Goal: Task Accomplishment & Management: Complete application form

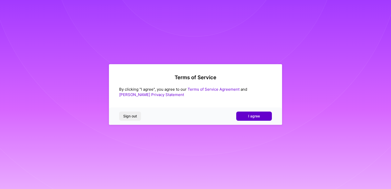
click at [244, 115] on button "I agree" at bounding box center [254, 116] width 36 height 9
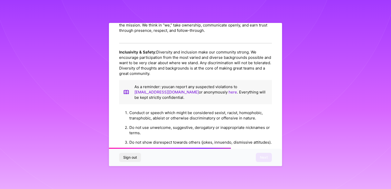
scroll to position [579, 0]
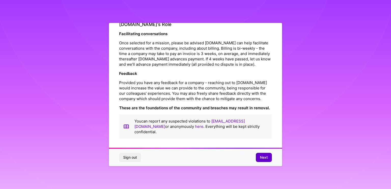
click at [264, 157] on span "Next" at bounding box center [264, 157] width 8 height 5
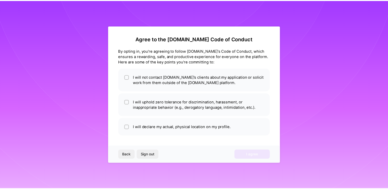
scroll to position [0, 0]
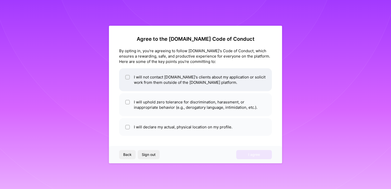
click at [164, 85] on li "I will not contact [DOMAIN_NAME]'s clients about my application or solicit work…" at bounding box center [195, 79] width 153 height 23
checkbox input "true"
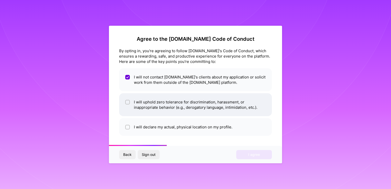
click at [166, 104] on li "I will uphold zero tolerance for discrimination, harassment, or inappropriate b…" at bounding box center [195, 104] width 153 height 23
checkbox input "true"
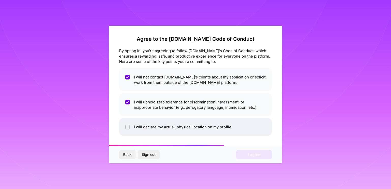
click at [171, 124] on li "I will declare my actual, physical location on my profile." at bounding box center [195, 127] width 153 height 18
checkbox input "true"
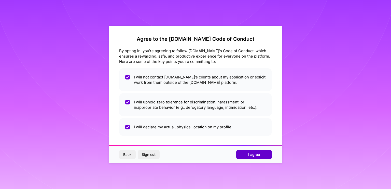
click at [247, 156] on button "I agree" at bounding box center [254, 154] width 36 height 9
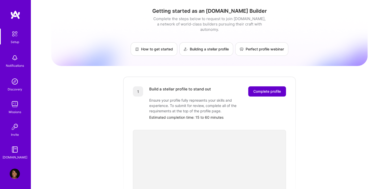
click at [252, 86] on button "Complete profile" at bounding box center [267, 91] width 38 height 10
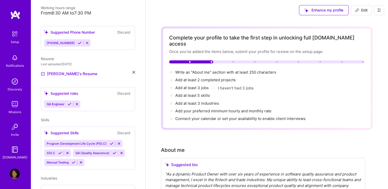
scroll to position [121, 0]
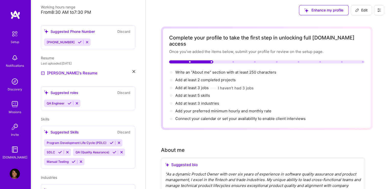
click at [94, 100] on div "QA Engineer" at bounding box center [88, 103] width 88 height 7
click at [92, 91] on div "Suggested roles Discard QA Engineer" at bounding box center [88, 98] width 94 height 24
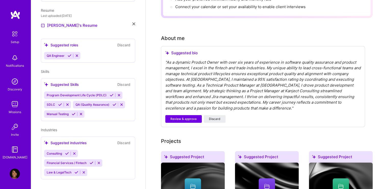
scroll to position [132, 0]
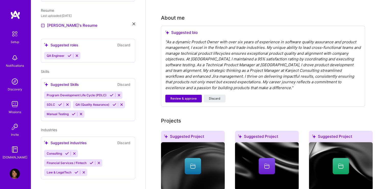
click at [183, 96] on span "Review & approve" at bounding box center [183, 98] width 26 height 5
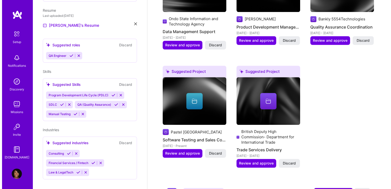
scroll to position [444, 0]
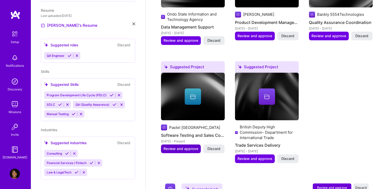
type textarea "As a dynamic Product Owner with over six years of experience in software qualit…"
click at [187, 146] on span "Review and approve" at bounding box center [180, 148] width 35 height 5
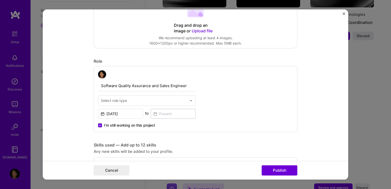
scroll to position [127, 0]
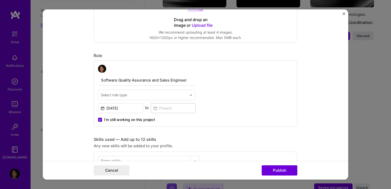
click at [98, 118] on span at bounding box center [100, 120] width 4 height 4
click at [0, 0] on input "I’m still working on this project" at bounding box center [0, 0] width 0 height 0
click at [160, 109] on input at bounding box center [173, 108] width 45 height 10
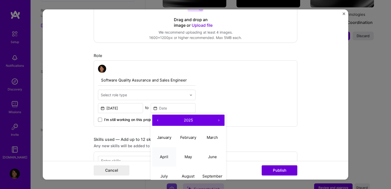
click at [165, 153] on button "April" at bounding box center [164, 156] width 24 height 19
type input "[DATE]"
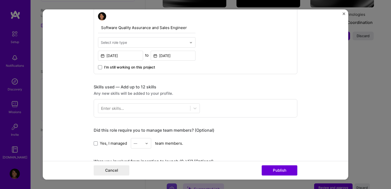
scroll to position [181, 0]
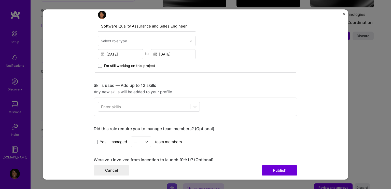
click at [119, 107] on div "Enter skills..." at bounding box center [112, 106] width 23 height 5
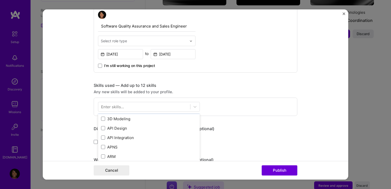
scroll to position [32, 0]
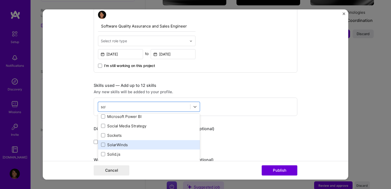
scroll to position [0, 0]
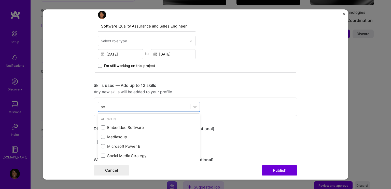
type input "s"
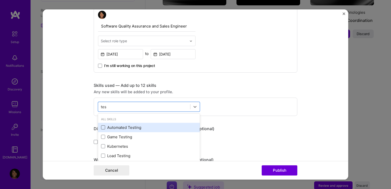
click at [101, 125] on span at bounding box center [103, 127] width 4 height 4
click at [0, 0] on input "checkbox" at bounding box center [0, 0] width 0 height 0
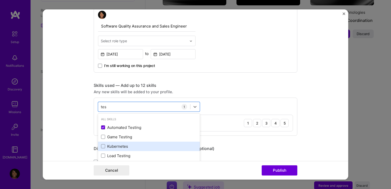
scroll to position [11, 0]
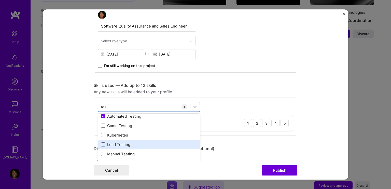
click at [101, 143] on span at bounding box center [103, 144] width 4 height 4
click at [0, 0] on input "checkbox" at bounding box center [0, 0] width 0 height 0
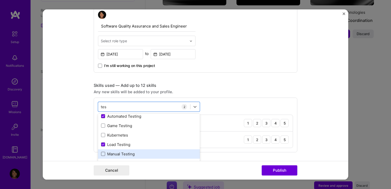
click at [101, 152] on span at bounding box center [103, 154] width 4 height 4
click at [0, 0] on input "checkbox" at bounding box center [0, 0] width 0 height 0
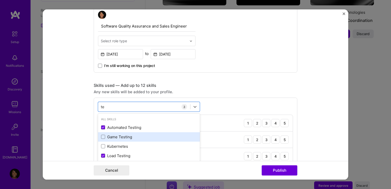
type input "t"
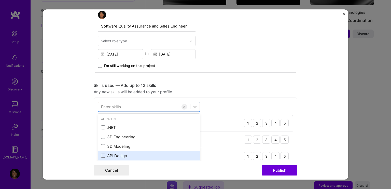
scroll to position [19, 0]
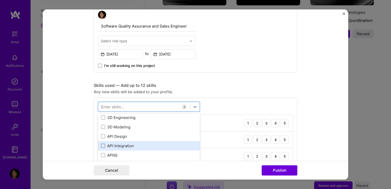
click at [101, 145] on span at bounding box center [103, 146] width 4 height 4
click at [0, 0] on input "checkbox" at bounding box center [0, 0] width 0 height 0
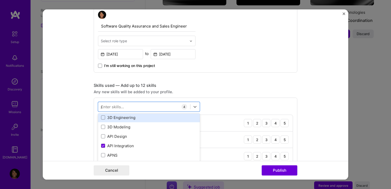
scroll to position [0, 0]
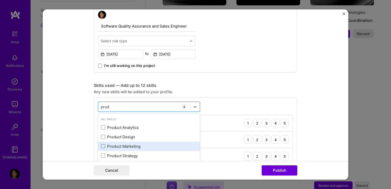
click at [101, 144] on span at bounding box center [103, 146] width 4 height 4
click at [0, 0] on input "checkbox" at bounding box center [0, 0] width 0 height 0
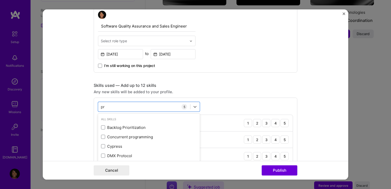
type input "p"
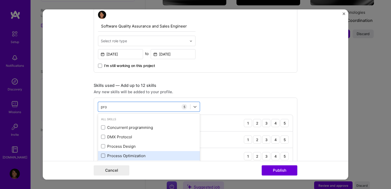
click at [101, 154] on span at bounding box center [103, 156] width 4 height 4
click at [0, 0] on input "checkbox" at bounding box center [0, 0] width 0 height 0
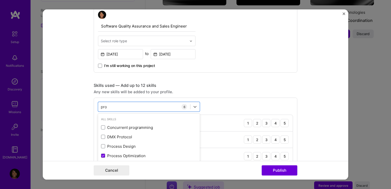
type input "pro"
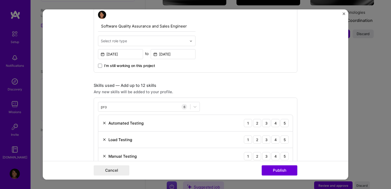
click at [213, 107] on div "pro pro 6 Automated Testing 1 2 3 4 5 Load Testing 1 2 3 4 5 Manual Testing 1 2…" at bounding box center [196, 158] width 204 height 121
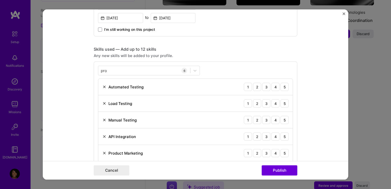
scroll to position [223, 0]
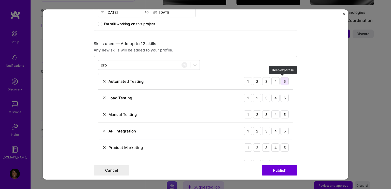
click at [283, 81] on div "5" at bounding box center [285, 81] width 8 height 8
click at [282, 94] on div "5" at bounding box center [285, 98] width 8 height 8
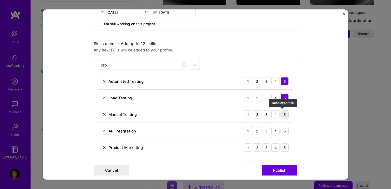
click at [282, 111] on div "5" at bounding box center [285, 114] width 8 height 8
click at [282, 127] on div "5" at bounding box center [285, 131] width 8 height 8
click at [281, 144] on div "5" at bounding box center [285, 147] width 8 height 8
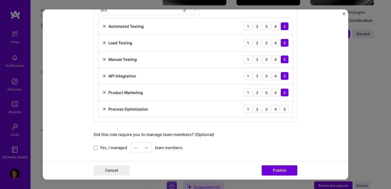
scroll to position [279, 0]
click at [283, 109] on div "5" at bounding box center [285, 108] width 8 height 8
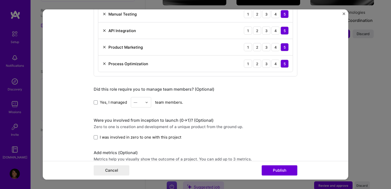
scroll to position [325, 0]
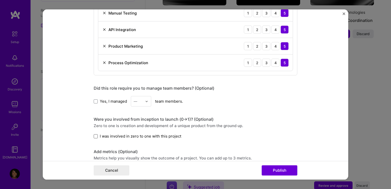
click at [95, 136] on span at bounding box center [96, 136] width 4 height 4
click at [0, 0] on input "I was involved in zero to one with this project" at bounding box center [0, 0] width 0 height 0
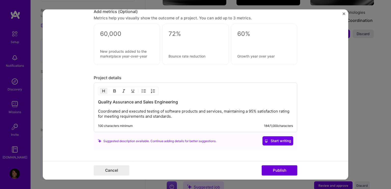
scroll to position [498, 0]
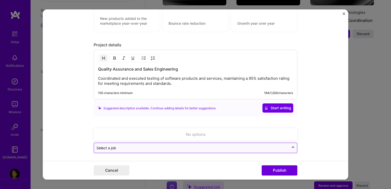
click at [182, 145] on input "text" at bounding box center [192, 147] width 190 height 5
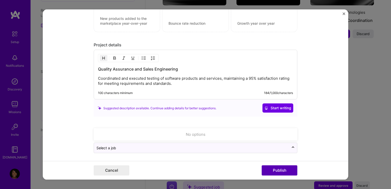
click at [264, 170] on button "Publish" at bounding box center [280, 170] width 36 height 10
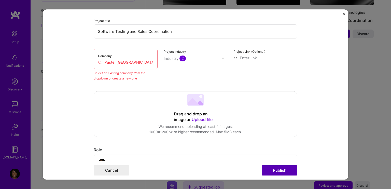
scroll to position [33, 0]
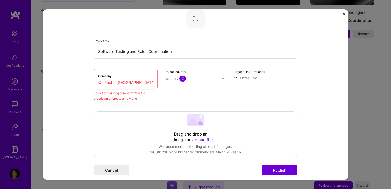
click at [136, 81] on input "Pastel [GEOGRAPHIC_DATA]" at bounding box center [125, 82] width 55 height 5
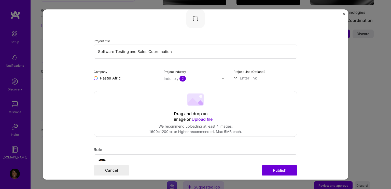
type input "Pastel [GEOGRAPHIC_DATA]"
click at [132, 89] on div "Pastel [GEOGRAPHIC_DATA]" at bounding box center [143, 92] width 49 height 14
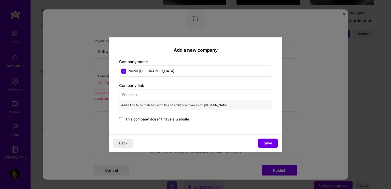
click at [170, 91] on input "text" at bounding box center [195, 94] width 153 height 11
paste input "[URL][DOMAIN_NAME]"
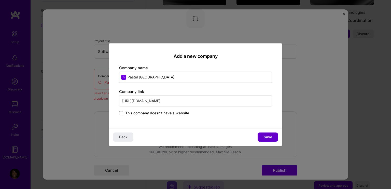
type input "[URL][DOMAIN_NAME]"
click at [265, 135] on span "Save" at bounding box center [268, 137] width 8 height 5
click at [265, 135] on div "Back" at bounding box center [195, 137] width 173 height 18
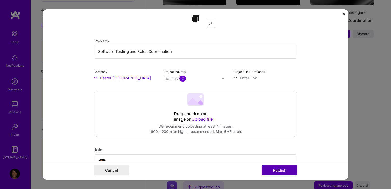
click at [272, 172] on button "Publish" at bounding box center [280, 170] width 36 height 10
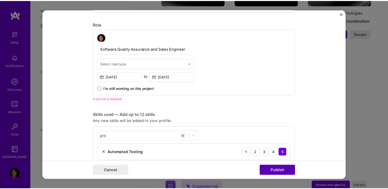
scroll to position [171, 0]
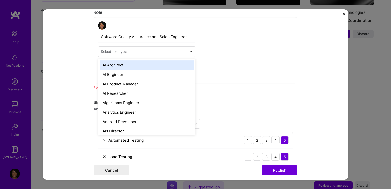
click at [119, 48] on div at bounding box center [144, 51] width 86 height 6
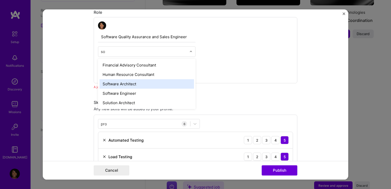
type input "s"
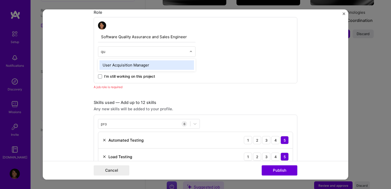
type input "q"
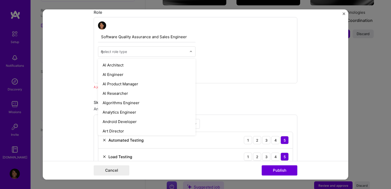
type input "qa"
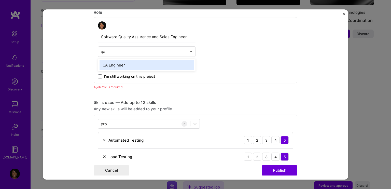
click at [111, 65] on div "QA Engineer" at bounding box center [147, 64] width 95 height 9
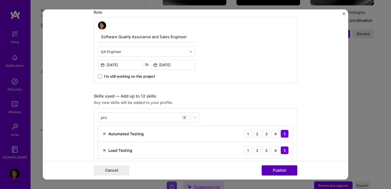
click at [277, 174] on button "Publish" at bounding box center [280, 170] width 36 height 10
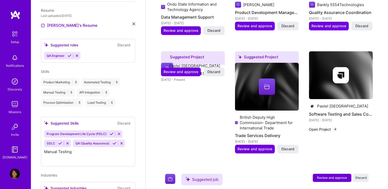
type textarea "As a dynamic Product Owner with over six years of experience in software qualit…"
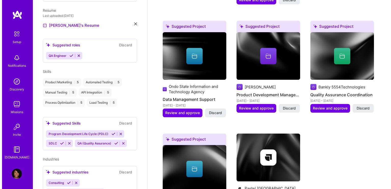
scroll to position [364, 0]
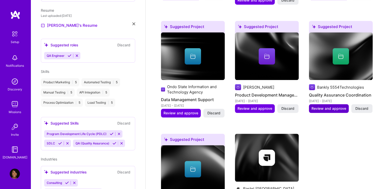
click at [314, 106] on span "Review and approve" at bounding box center [328, 108] width 35 height 5
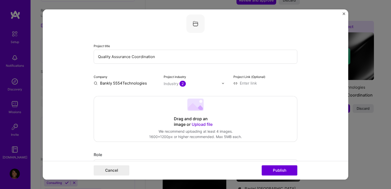
scroll to position [29, 0]
click at [130, 82] on input "Bankly 5554Technologies" at bounding box center [126, 82] width 64 height 5
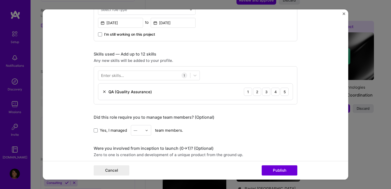
scroll to position [213, 0]
click at [149, 75] on div at bounding box center [144, 75] width 92 height 8
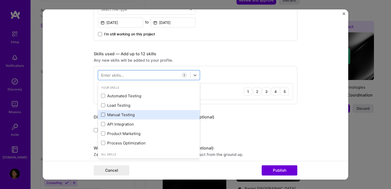
click at [101, 114] on span at bounding box center [103, 115] width 4 height 4
click at [0, 0] on input "checkbox" at bounding box center [0, 0] width 0 height 0
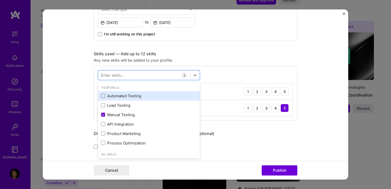
click at [101, 96] on span at bounding box center [103, 96] width 4 height 4
click at [0, 0] on input "checkbox" at bounding box center [0, 0] width 0 height 0
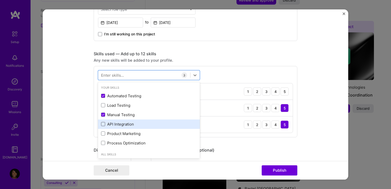
click at [102, 122] on span at bounding box center [103, 124] width 4 height 4
click at [0, 0] on input "checkbox" at bounding box center [0, 0] width 0 height 0
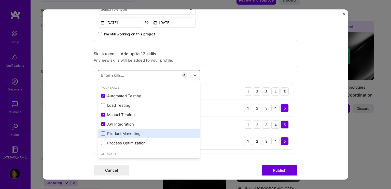
click at [101, 134] on span at bounding box center [103, 133] width 4 height 4
click at [0, 0] on input "checkbox" at bounding box center [0, 0] width 0 height 0
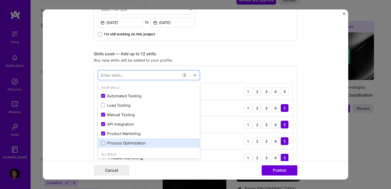
click at [101, 138] on div "Process Optimization" at bounding box center [149, 142] width 102 height 9
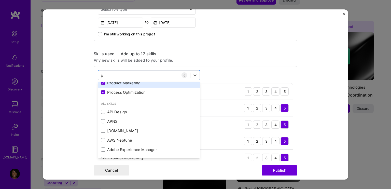
scroll to position [0, 0]
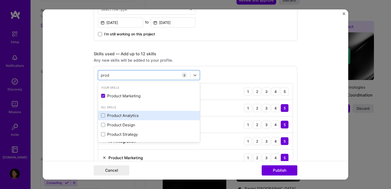
click at [102, 118] on div "Product Analytics" at bounding box center [149, 115] width 102 height 9
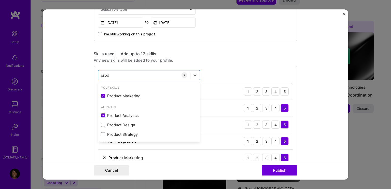
type input "prod"
click at [218, 107] on div "Manual Testing 1 2 3 4 5" at bounding box center [195, 108] width 195 height 17
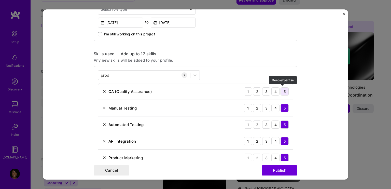
click at [283, 90] on div "5" at bounding box center [285, 91] width 8 height 8
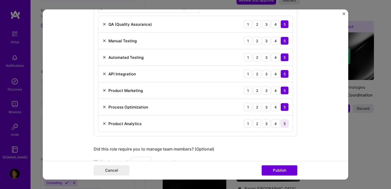
scroll to position [280, 0]
click at [285, 122] on div "5" at bounding box center [285, 123] width 8 height 8
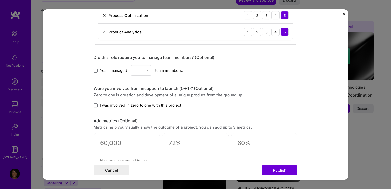
scroll to position [372, 0]
click at [94, 103] on span at bounding box center [96, 105] width 4 height 4
click at [0, 0] on input "I was involved in zero to one with this project" at bounding box center [0, 0] width 0 height 0
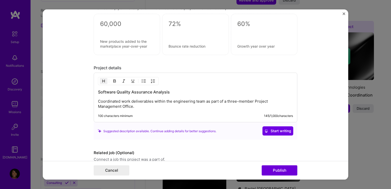
scroll to position [514, 0]
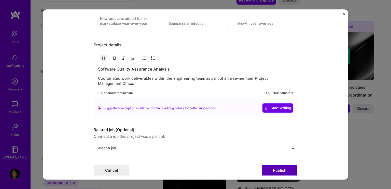
click at [263, 168] on button "Publish" at bounding box center [280, 170] width 36 height 10
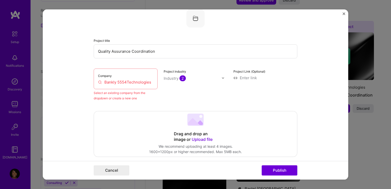
scroll to position [33, 0]
click at [131, 82] on input "Bankly 5554Technologies" at bounding box center [125, 82] width 55 height 5
click at [151, 83] on div "Company Bankly 5554Technologies" at bounding box center [126, 79] width 64 height 21
click at [149, 82] on input "Bankly 5554Technologies" at bounding box center [125, 82] width 55 height 5
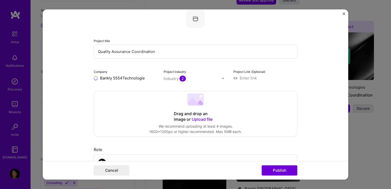
type input "Bankly 5554Technologies"
click at [135, 88] on div "Bankly 5554Technologies" at bounding box center [144, 92] width 48 height 14
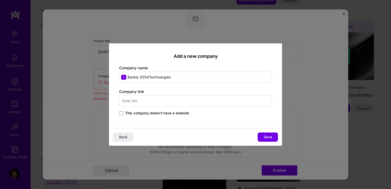
click at [158, 102] on input "text" at bounding box center [195, 100] width 153 height 11
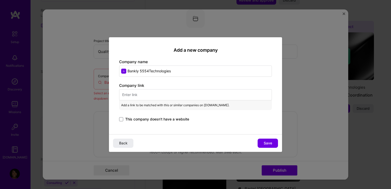
paste input "[URL][DOMAIN_NAME]"
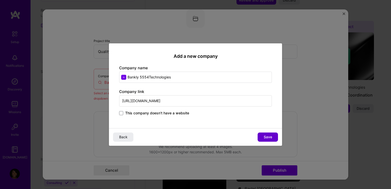
type input "[URL][DOMAIN_NAME]"
click at [264, 135] on span "Save" at bounding box center [268, 137] width 8 height 5
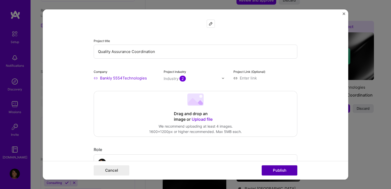
click at [275, 167] on button "Publish" at bounding box center [280, 170] width 36 height 10
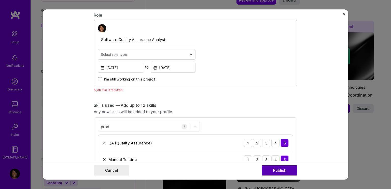
scroll to position [171, 0]
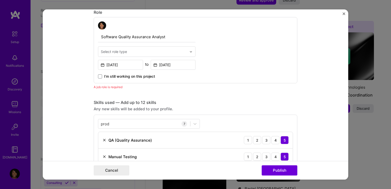
click at [111, 51] on div "Select role type" at bounding box center [114, 51] width 26 height 5
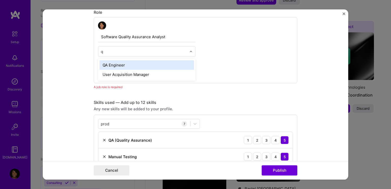
type input "qa"
click at [121, 63] on div "QA Engineer" at bounding box center [147, 64] width 95 height 9
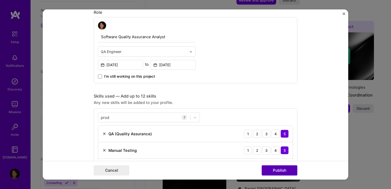
click at [268, 166] on button "Publish" at bounding box center [280, 170] width 36 height 10
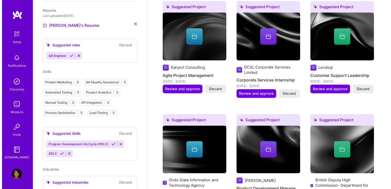
scroll to position [263, 0]
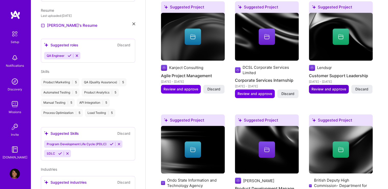
click at [333, 87] on span "Review and approve" at bounding box center [328, 89] width 35 height 5
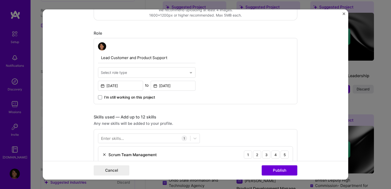
scroll to position [152, 0]
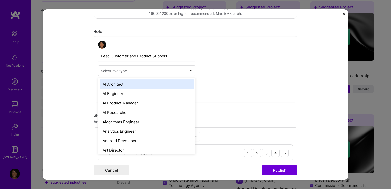
click at [161, 72] on input "text" at bounding box center [144, 70] width 86 height 5
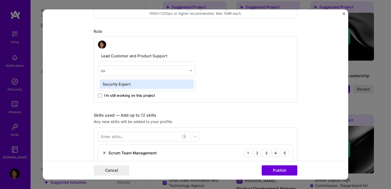
type input "c"
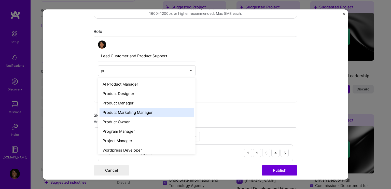
type input "p"
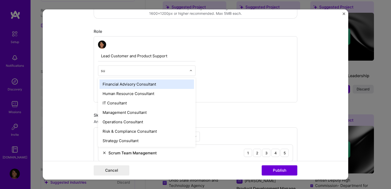
type input "s"
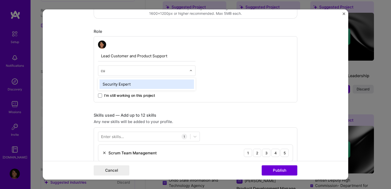
type input "c"
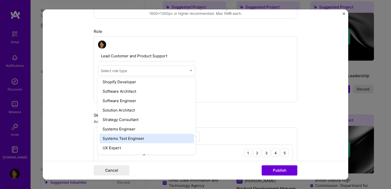
scroll to position [586, 0]
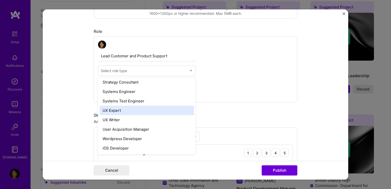
click at [111, 108] on div "UX Expert" at bounding box center [147, 110] width 95 height 9
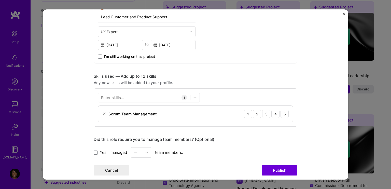
scroll to position [201, 0]
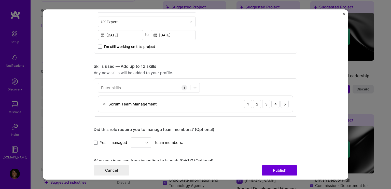
click at [128, 92] on div "Enter skills... 1 Scrum Team Management 1 2 3 4 5" at bounding box center [196, 97] width 204 height 38
click at [137, 89] on div at bounding box center [144, 88] width 92 height 8
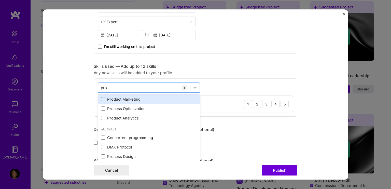
scroll to position [0, 0]
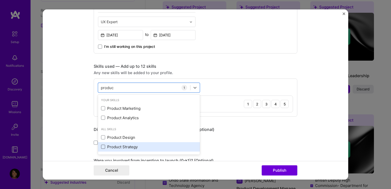
click at [101, 148] on span at bounding box center [103, 147] width 4 height 4
click at [0, 0] on input "checkbox" at bounding box center [0, 0] width 0 height 0
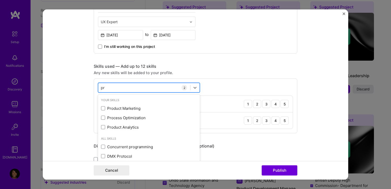
type input "p"
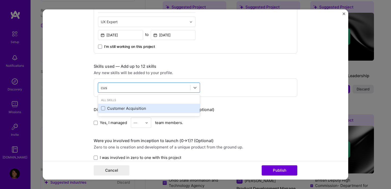
click at [129, 107] on div "Customer Acquisition" at bounding box center [149, 108] width 96 height 5
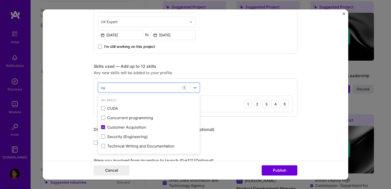
type input "c"
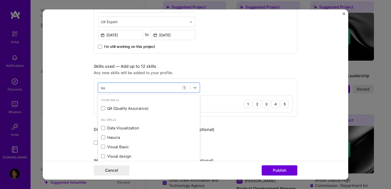
type input "s"
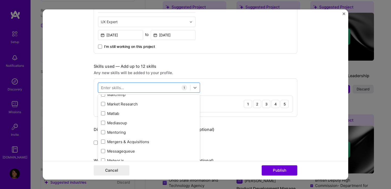
scroll to position [1918, 0]
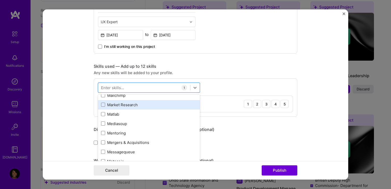
click at [102, 102] on div "Market Research" at bounding box center [149, 104] width 96 height 5
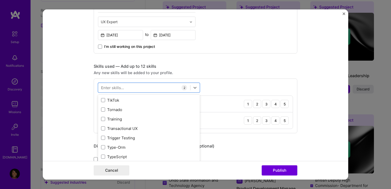
scroll to position [3201, 0]
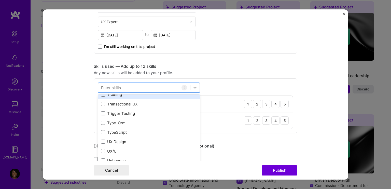
click at [101, 95] on span at bounding box center [103, 94] width 4 height 4
click at [0, 0] on input "checkbox" at bounding box center [0, 0] width 0 height 0
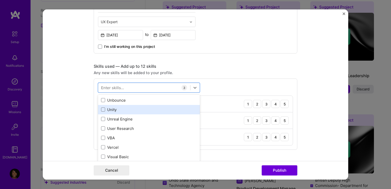
scroll to position [3275, 0]
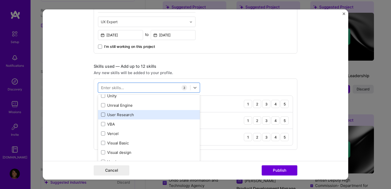
click at [101, 115] on span at bounding box center [103, 115] width 4 height 4
click at [0, 0] on input "checkbox" at bounding box center [0, 0] width 0 height 0
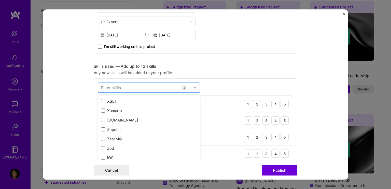
scroll to position [3509, 0]
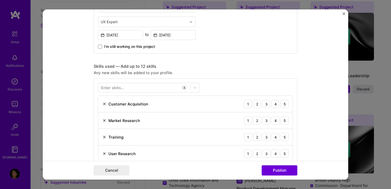
click at [213, 87] on div "Enter skills... 4 Customer Acquisition 1 2 3 4 5 Market Research 1 2 3 4 5 Trai…" at bounding box center [196, 122] width 204 height 88
click at [283, 106] on div "5" at bounding box center [285, 104] width 8 height 8
click at [281, 116] on div "5" at bounding box center [285, 120] width 8 height 8
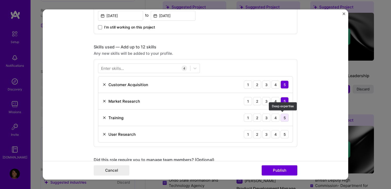
click at [283, 117] on div "5" at bounding box center [285, 118] width 8 height 8
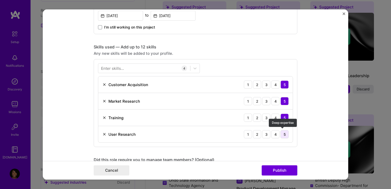
click at [283, 131] on div "5" at bounding box center [285, 134] width 8 height 8
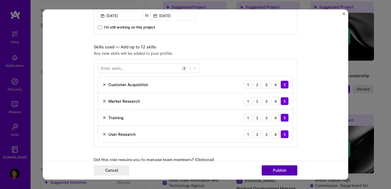
click at [277, 171] on button "Publish" at bounding box center [280, 170] width 36 height 10
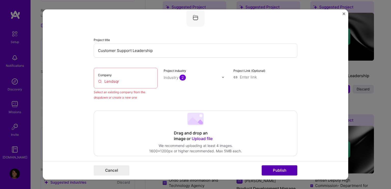
scroll to position [33, 0]
click at [127, 75] on div "Company Lendsqr" at bounding box center [126, 79] width 64 height 21
click at [127, 78] on div "Company Lendsqr" at bounding box center [126, 79] width 64 height 21
click at [128, 82] on input "Lendsqr" at bounding box center [125, 82] width 55 height 5
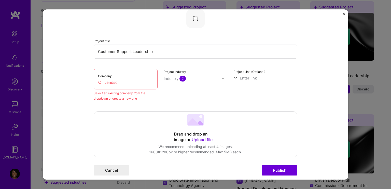
click at [120, 82] on input "Lendsqr" at bounding box center [125, 82] width 55 height 5
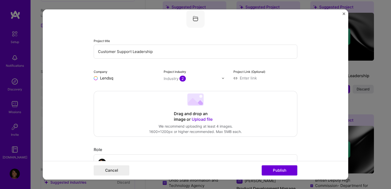
type input "Lendsqr"
click at [134, 92] on div "Lendsqr" at bounding box center [131, 89] width 19 height 9
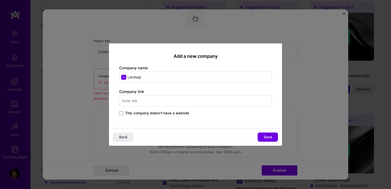
click at [198, 100] on input "text" at bounding box center [195, 100] width 153 height 11
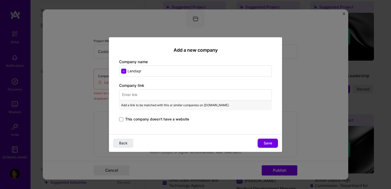
paste input "[URL][DOMAIN_NAME]"
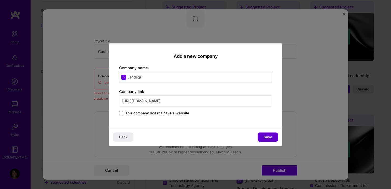
type input "[URL][DOMAIN_NAME]"
click at [261, 136] on button "Save" at bounding box center [268, 136] width 20 height 9
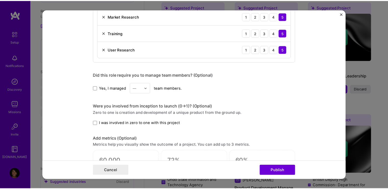
scroll to position [314, 0]
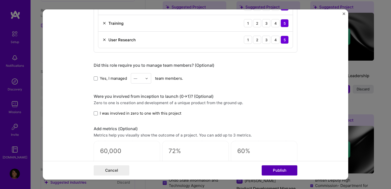
click at [266, 171] on button "Publish" at bounding box center [280, 170] width 36 height 10
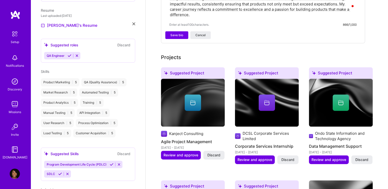
scroll to position [196, 0]
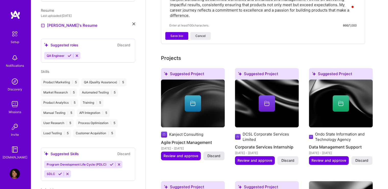
click at [216, 153] on span "Discard" at bounding box center [213, 155] width 13 height 5
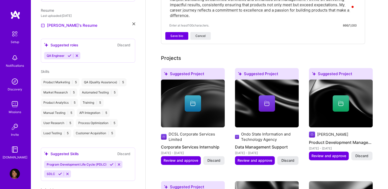
click at [287, 158] on span "Discard" at bounding box center [287, 160] width 13 height 5
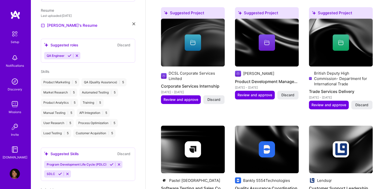
scroll to position [257, 0]
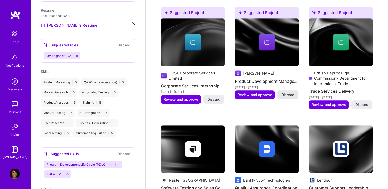
click at [287, 90] on button "Discard" at bounding box center [287, 94] width 21 height 9
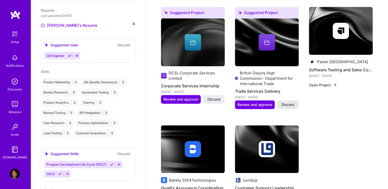
click at [281, 102] on span "Discard" at bounding box center [287, 104] width 13 height 5
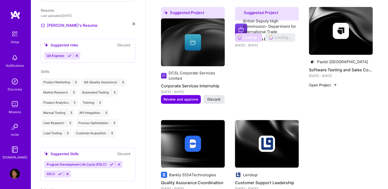
click at [219, 97] on span "Discard" at bounding box center [213, 99] width 13 height 5
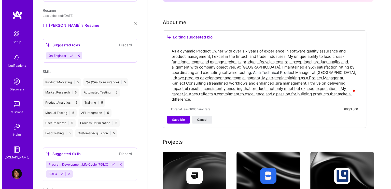
scroll to position [100, 0]
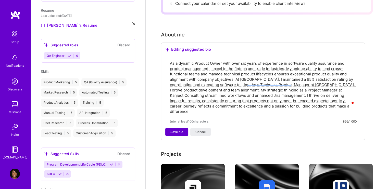
click at [175, 130] on span "Save bio" at bounding box center [176, 132] width 13 height 5
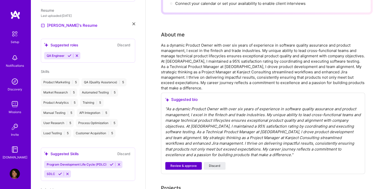
click at [184, 164] on span "Review & approve" at bounding box center [183, 166] width 26 height 5
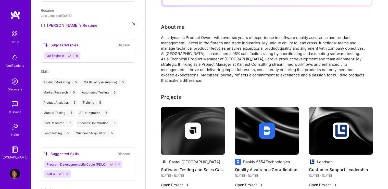
click at [181, 182] on button "Open Project" at bounding box center [175, 184] width 28 height 5
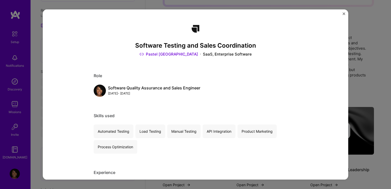
click at [344, 14] on img "Close" at bounding box center [344, 13] width 3 height 3
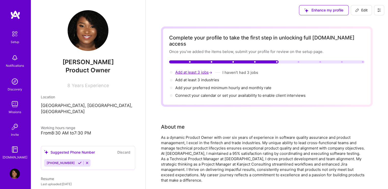
click at [194, 70] on span "Add at least 3 jobs →" at bounding box center [194, 72] width 38 height 5
select select "US"
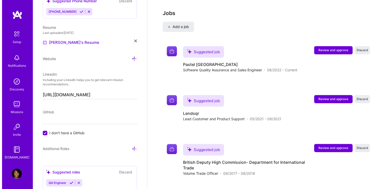
scroll to position [542, 0]
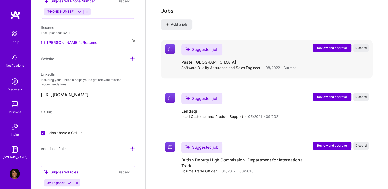
click at [328, 46] on span "Review and approve" at bounding box center [332, 48] width 30 height 4
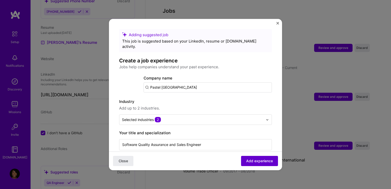
click at [251, 161] on span "Add experience" at bounding box center [259, 160] width 27 height 5
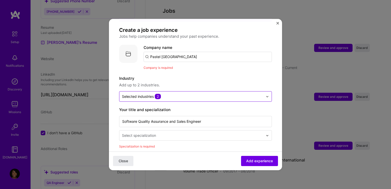
scroll to position [31, 0]
click at [183, 52] on input "Pastel [GEOGRAPHIC_DATA]" at bounding box center [208, 57] width 128 height 10
type input "Pastel [GEOGRAPHIC_DATA]"
click button "Close" at bounding box center [123, 161] width 20 height 10
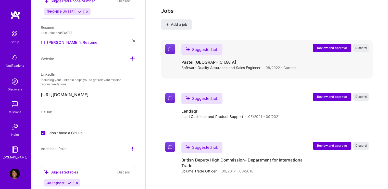
click at [322, 46] on span "Review and approve" at bounding box center [332, 48] width 30 height 4
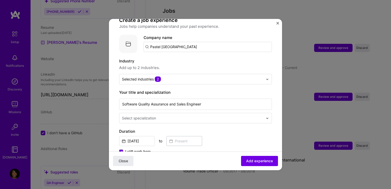
scroll to position [41, 0]
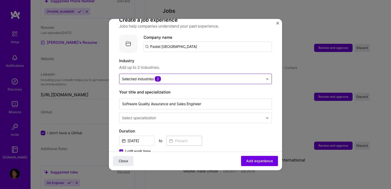
click at [176, 76] on input "text" at bounding box center [192, 78] width 141 height 5
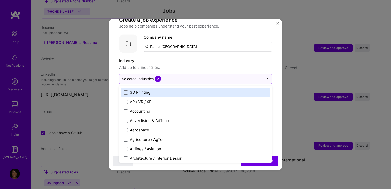
click at [176, 76] on input "text" at bounding box center [192, 78] width 141 height 5
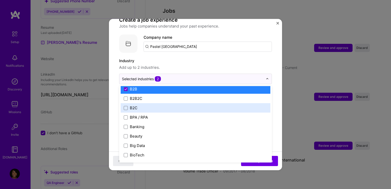
scroll to position [144, 0]
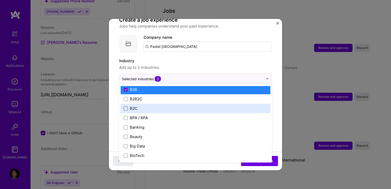
click at [125, 106] on span at bounding box center [126, 108] width 4 height 4
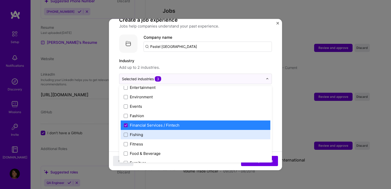
scroll to position [516, 0]
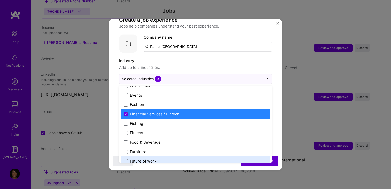
click at [243, 164] on button "Add experience" at bounding box center [259, 161] width 37 height 10
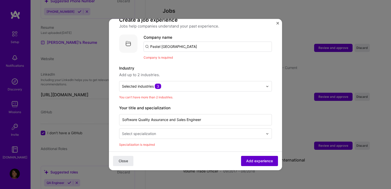
scroll to position [51, 0]
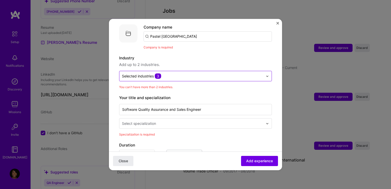
click at [172, 73] on div at bounding box center [192, 76] width 141 height 6
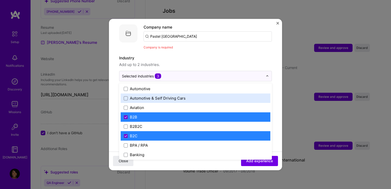
scroll to position [114, 0]
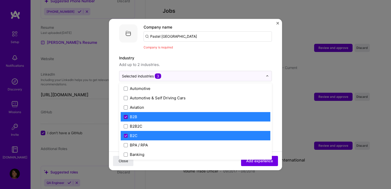
click at [125, 116] on icon at bounding box center [126, 117] width 2 height 2
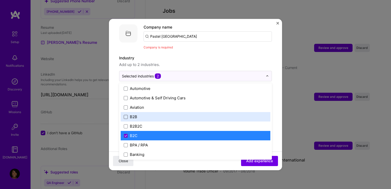
click at [125, 115] on span at bounding box center [126, 117] width 4 height 4
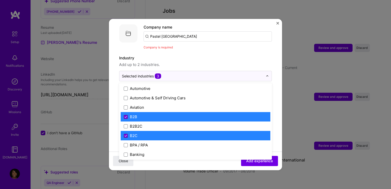
click at [125, 135] on icon at bounding box center [126, 136] width 3 height 2
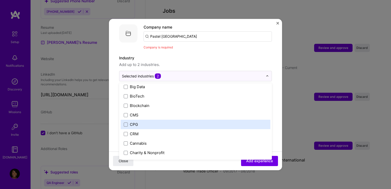
scroll to position [183, 0]
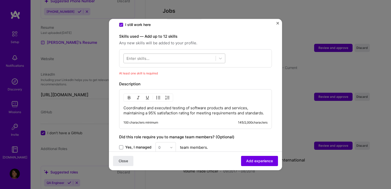
click at [176, 55] on div at bounding box center [170, 58] width 92 height 8
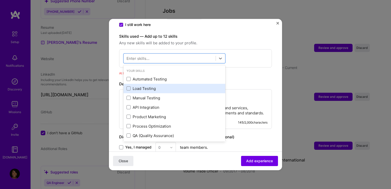
click at [128, 84] on div "Load Testing" at bounding box center [175, 88] width 102 height 9
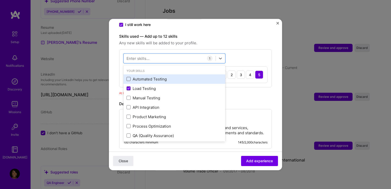
click at [128, 77] on span at bounding box center [129, 79] width 4 height 4
click at [0, 0] on input "checkbox" at bounding box center [0, 0] width 0 height 0
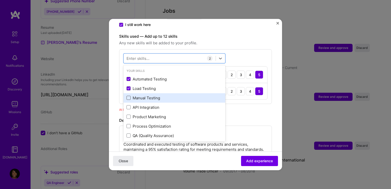
click at [128, 96] on span at bounding box center [129, 98] width 4 height 4
click at [0, 0] on input "checkbox" at bounding box center [0, 0] width 0 height 0
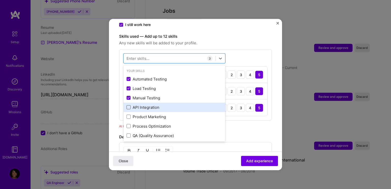
click at [128, 105] on span at bounding box center [129, 107] width 4 height 4
click at [0, 0] on input "checkbox" at bounding box center [0, 0] width 0 height 0
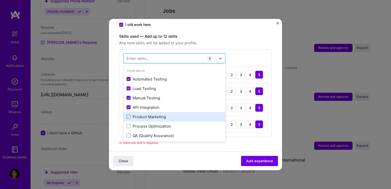
click at [128, 115] on span at bounding box center [129, 117] width 4 height 4
click at [0, 0] on input "checkbox" at bounding box center [0, 0] width 0 height 0
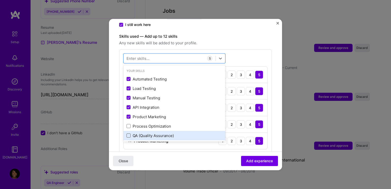
click at [128, 134] on span at bounding box center [129, 136] width 4 height 4
click at [0, 0] on input "checkbox" at bounding box center [0, 0] width 0 height 0
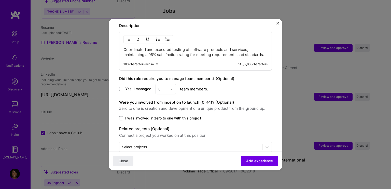
scroll to position [353, 0]
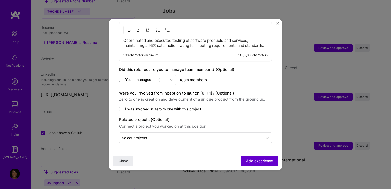
click at [241, 158] on button "Add experience" at bounding box center [259, 161] width 37 height 10
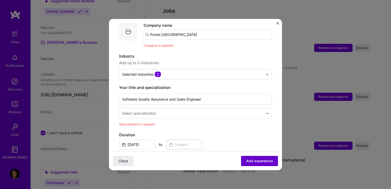
scroll to position [51, 0]
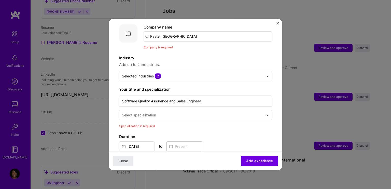
click at [172, 112] on input "text" at bounding box center [193, 114] width 142 height 5
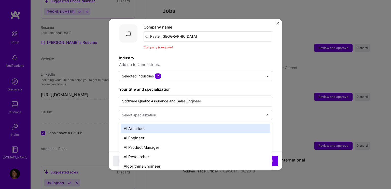
scroll to position [548, 0]
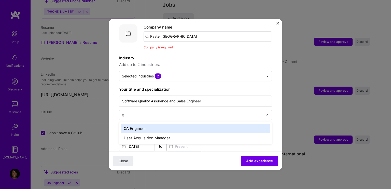
type input "qa"
click at [169, 124] on div "QA Engineer" at bounding box center [196, 128] width 150 height 9
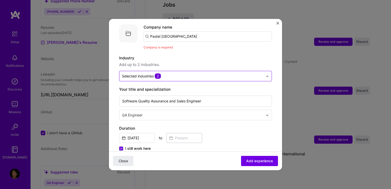
scroll to position [0, 0]
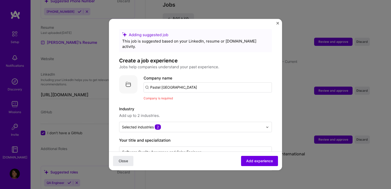
click at [185, 89] on div "Company name Pastel [GEOGRAPHIC_DATA] Company is required" at bounding box center [208, 88] width 128 height 26
click at [185, 84] on input "Pastel [GEOGRAPHIC_DATA]" at bounding box center [208, 87] width 128 height 10
type input "Pastel [GEOGRAPHIC_DATA]"
click at [188, 97] on div "Pastel [GEOGRAPHIC_DATA]" at bounding box center [200, 101] width 56 height 9
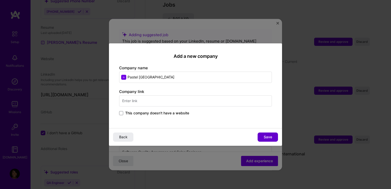
click at [264, 138] on span "Save" at bounding box center [268, 137] width 8 height 5
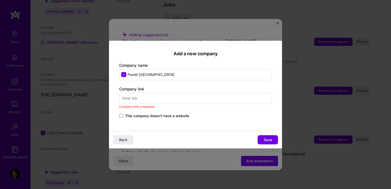
click at [171, 116] on span "This company doesn't have a website" at bounding box center [157, 115] width 64 height 5
click at [0, 0] on input "This company doesn't have a website" at bounding box center [0, 0] width 0 height 0
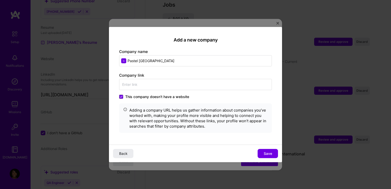
click at [159, 97] on span "This company doesn't have a website" at bounding box center [157, 96] width 64 height 5
click at [0, 0] on input "This company doesn't have a website" at bounding box center [0, 0] width 0 height 0
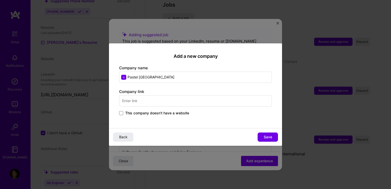
click at [169, 99] on input "text" at bounding box center [195, 100] width 153 height 11
paste input "[URL][DOMAIN_NAME]"
type input "[URL][DOMAIN_NAME]"
click at [267, 135] on span "Save" at bounding box center [268, 137] width 8 height 5
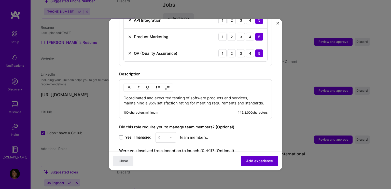
click at [255, 164] on button "Add experience" at bounding box center [259, 161] width 37 height 10
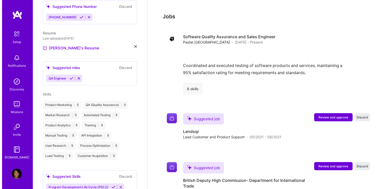
scroll to position [290, 0]
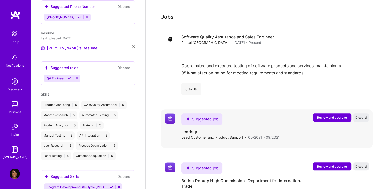
click at [328, 115] on span "Review and approve" at bounding box center [332, 117] width 30 height 4
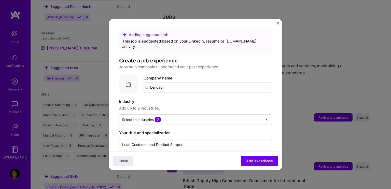
click at [178, 84] on input "Lendsqr" at bounding box center [208, 87] width 128 height 10
type input "Lendsqr"
click at [179, 111] on div "Lendsqr" at bounding box center [181, 115] width 19 height 9
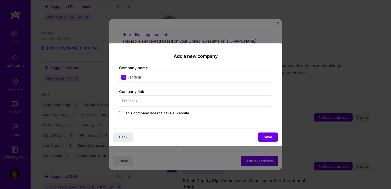
click at [177, 103] on input "text" at bounding box center [195, 100] width 153 height 11
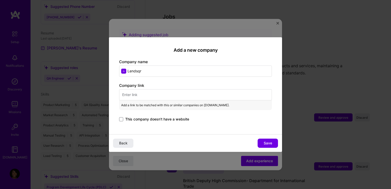
paste input "[URL][DOMAIN_NAME]"
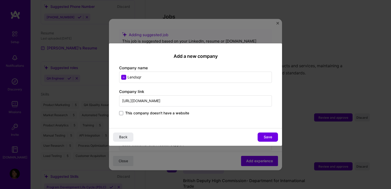
type input "[URL][DOMAIN_NAME]"
click at [261, 132] on div "Back Save" at bounding box center [195, 137] width 173 height 18
click at [263, 136] on button "Save" at bounding box center [268, 136] width 20 height 9
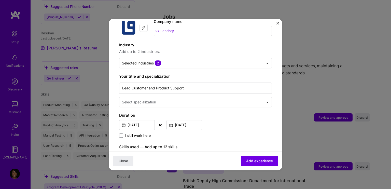
scroll to position [57, 0]
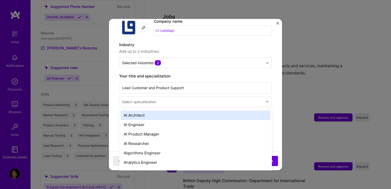
click at [212, 97] on div "Select specialization" at bounding box center [192, 102] width 146 height 10
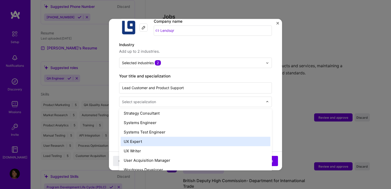
scroll to position [586, 0]
click at [178, 139] on div "UX Expert" at bounding box center [196, 141] width 150 height 9
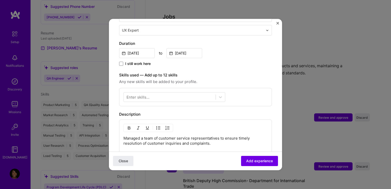
scroll to position [129, 0]
click at [198, 92] on div at bounding box center [170, 96] width 92 height 8
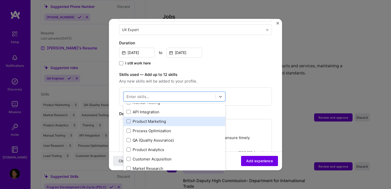
scroll to position [34, 0]
click at [127, 119] on span at bounding box center [129, 121] width 4 height 4
click at [0, 0] on input "checkbox" at bounding box center [0, 0] width 0 height 0
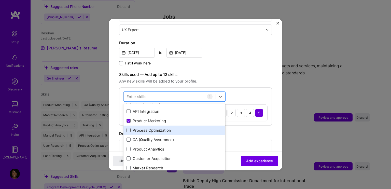
click at [128, 128] on span at bounding box center [129, 130] width 4 height 4
click at [0, 0] on input "checkbox" at bounding box center [0, 0] width 0 height 0
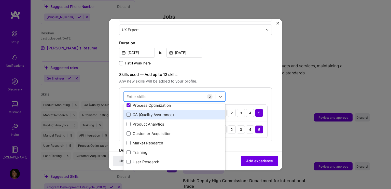
scroll to position [60, 0]
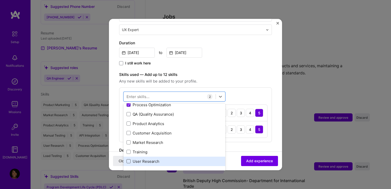
click at [129, 159] on span at bounding box center [129, 161] width 4 height 4
click at [0, 0] on input "checkbox" at bounding box center [0, 0] width 0 height 0
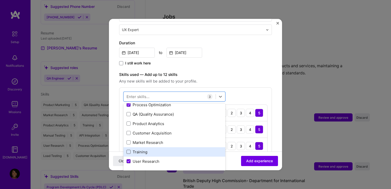
click at [128, 150] on span at bounding box center [129, 152] width 4 height 4
click at [0, 0] on input "checkbox" at bounding box center [0, 0] width 0 height 0
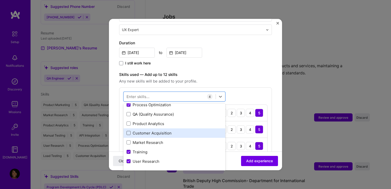
click at [129, 131] on span at bounding box center [129, 133] width 4 height 4
click at [0, 0] on input "checkbox" at bounding box center [0, 0] width 0 height 0
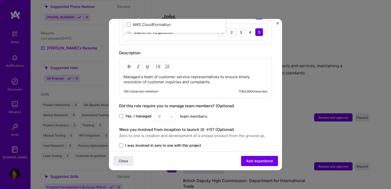
scroll to position [308, 0]
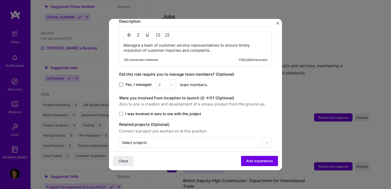
click at [121, 83] on span at bounding box center [121, 85] width 4 height 4
click at [0, 0] on input "Yes, I managed" at bounding box center [0, 0] width 0 height 0
click at [166, 82] on input "text" at bounding box center [162, 84] width 9 height 5
click at [162, 131] on div "5" at bounding box center [165, 135] width 17 height 9
click at [122, 112] on span at bounding box center [121, 114] width 4 height 4
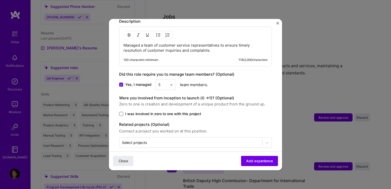
click at [0, 0] on input "I was involved in zero to one with this project" at bounding box center [0, 0] width 0 height 0
click at [246, 159] on span "Add experience" at bounding box center [259, 160] width 27 height 5
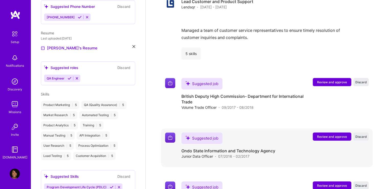
scroll to position [437, 0]
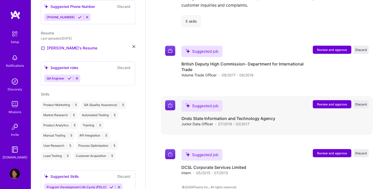
click at [352, 100] on div "Review and approve Discard" at bounding box center [340, 104] width 56 height 8
click at [362, 102] on span "Discard" at bounding box center [360, 104] width 11 height 4
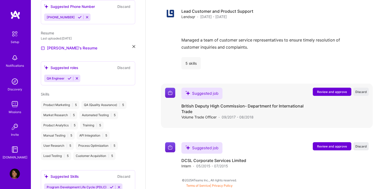
scroll to position [388, 0]
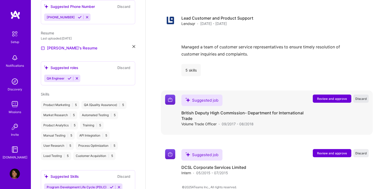
click at [360, 97] on span "Discard" at bounding box center [360, 99] width 11 height 4
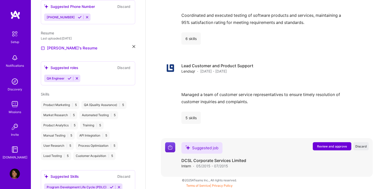
scroll to position [333, 0]
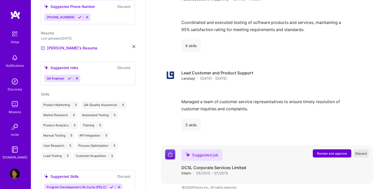
click at [359, 151] on span "Discard" at bounding box center [360, 153] width 11 height 4
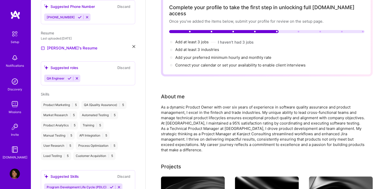
scroll to position [0, 0]
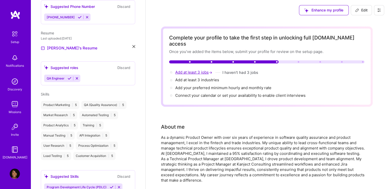
click at [184, 70] on span "Add at least 3 jobs →" at bounding box center [194, 72] width 38 height 5
select select "US"
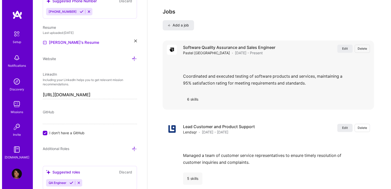
scroll to position [542, 0]
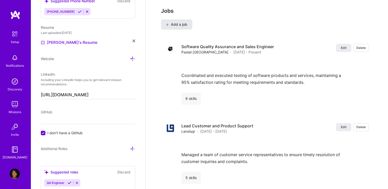
click at [169, 22] on span "Add a job" at bounding box center [176, 24] width 21 height 5
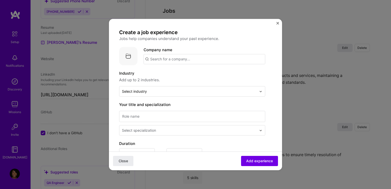
click at [166, 63] on input "text" at bounding box center [205, 59] width 122 height 10
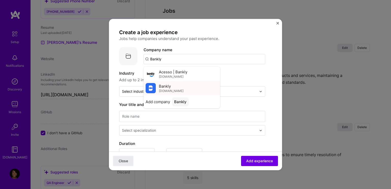
type input "Bankly"
click at [171, 92] on span "[DOMAIN_NAME]" at bounding box center [171, 91] width 25 height 4
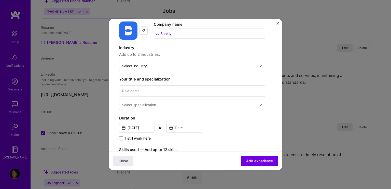
scroll to position [26, 0]
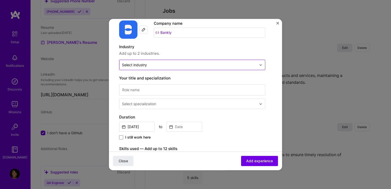
click at [159, 67] on input "text" at bounding box center [189, 64] width 135 height 5
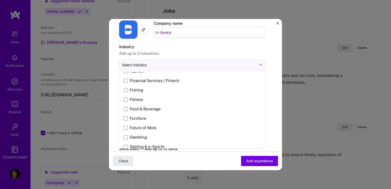
scroll to position [535, 0]
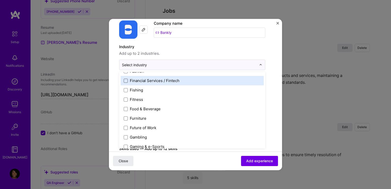
click at [125, 82] on span at bounding box center [126, 81] width 4 height 4
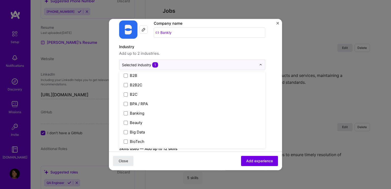
scroll to position [144, 0]
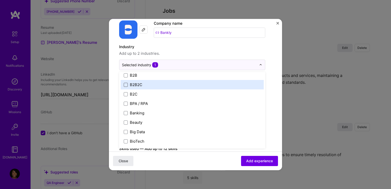
click at [125, 84] on span at bounding box center [126, 85] width 4 height 4
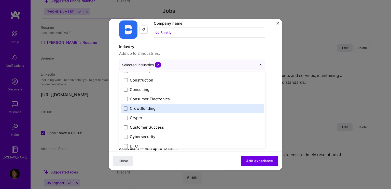
scroll to position [329, 0]
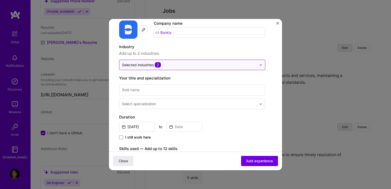
click at [260, 68] on div at bounding box center [262, 65] width 6 height 10
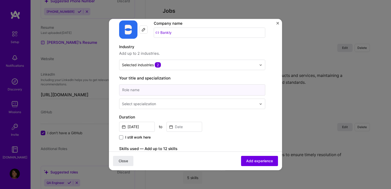
click at [183, 90] on input at bounding box center [192, 89] width 146 height 11
type input "Q"
type input "Software Quality Assurance Analyst"
click at [154, 105] on div "Select specialization" at bounding box center [139, 103] width 34 height 5
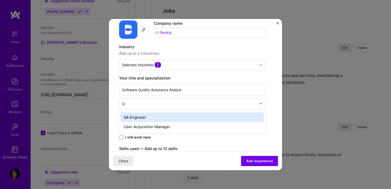
type input "QA"
click at [153, 115] on div "QA Engineer" at bounding box center [192, 117] width 143 height 9
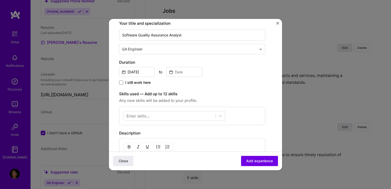
scroll to position [84, 0]
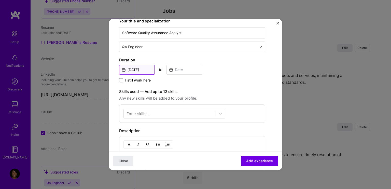
click at [146, 72] on input "[DATE]" at bounding box center [137, 70] width 36 height 10
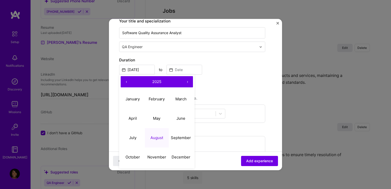
click at [127, 77] on button "‹" at bounding box center [126, 81] width 11 height 11
click at [174, 137] on abbr "September" at bounding box center [181, 137] width 20 height 5
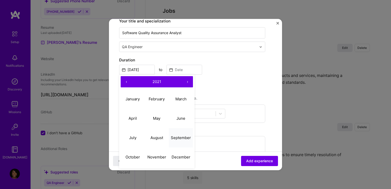
type input "[DATE]"
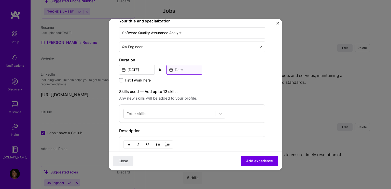
click at [184, 70] on input at bounding box center [185, 70] width 36 height 10
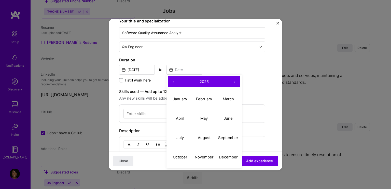
click at [175, 84] on button "‹" at bounding box center [173, 81] width 11 height 11
click at [223, 134] on button "September" at bounding box center [228, 137] width 24 height 19
type input "[DATE]"
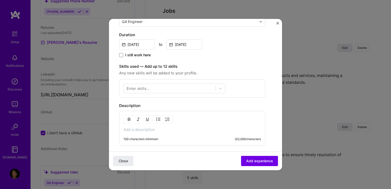
scroll to position [109, 0]
click at [140, 91] on div at bounding box center [170, 88] width 92 height 8
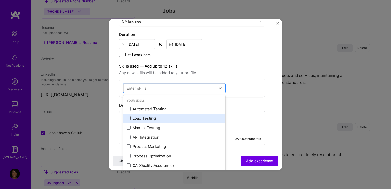
click at [128, 116] on span at bounding box center [129, 118] width 4 height 4
click at [0, 0] on input "checkbox" at bounding box center [0, 0] width 0 height 0
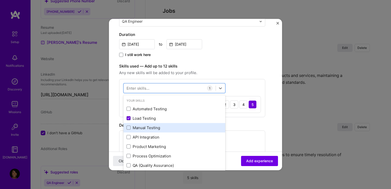
click at [128, 125] on div "Manual Testing" at bounding box center [175, 127] width 96 height 5
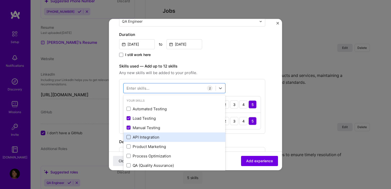
click at [128, 137] on span at bounding box center [129, 137] width 4 height 4
click at [0, 0] on input "checkbox" at bounding box center [0, 0] width 0 height 0
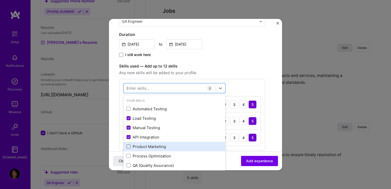
click at [128, 148] on span at bounding box center [129, 147] width 4 height 4
click at [0, 0] on input "checkbox" at bounding box center [0, 0] width 0 height 0
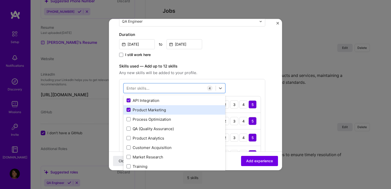
scroll to position [37, 0]
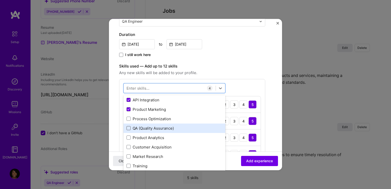
click at [128, 128] on span at bounding box center [129, 128] width 4 height 4
click at [0, 0] on input "checkbox" at bounding box center [0, 0] width 0 height 0
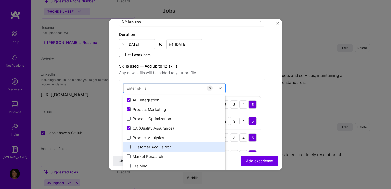
click at [129, 148] on span at bounding box center [129, 147] width 4 height 4
click at [0, 0] on input "checkbox" at bounding box center [0, 0] width 0 height 0
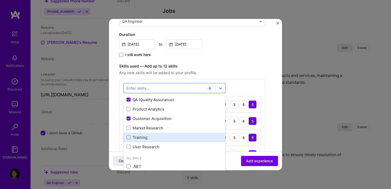
scroll to position [68, 0]
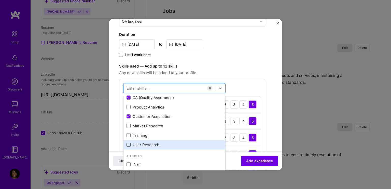
click at [129, 145] on span at bounding box center [129, 145] width 4 height 4
click at [0, 0] on input "checkbox" at bounding box center [0, 0] width 0 height 0
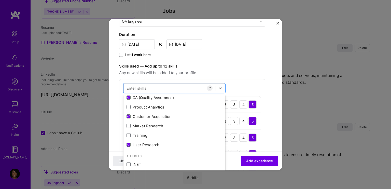
click at [239, 90] on div "option User Research, selected. option QA (Quality Assurance) selected, 0 of 2.…" at bounding box center [192, 148] width 146 height 138
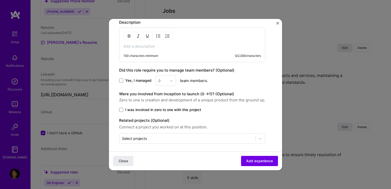
scroll to position [312, 0]
click at [121, 109] on span at bounding box center [121, 110] width 4 height 4
click at [0, 0] on input "I was involved in zero to one with this project" at bounding box center [0, 0] width 0 height 0
click at [242, 159] on button "Add experience" at bounding box center [259, 161] width 37 height 10
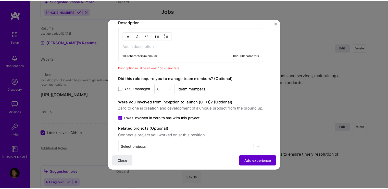
scroll to position [311, 0]
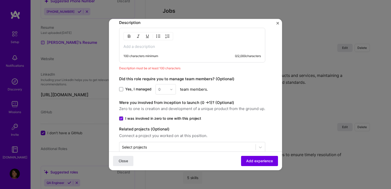
click at [172, 56] on div "100 characters minimum 0 / 2,000 characters" at bounding box center [193, 56] width 138 height 4
click at [170, 51] on div "100 characters minimum 0 / 2,000 characters" at bounding box center [192, 45] width 146 height 35
click at [167, 50] on div "100 characters minimum 0 / 2,000 characters" at bounding box center [192, 45] width 146 height 35
click at [165, 46] on p at bounding box center [193, 46] width 138 height 5
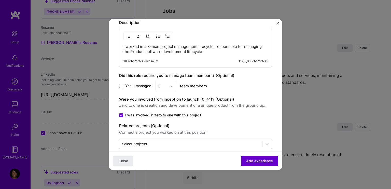
click at [256, 161] on span "Add experience" at bounding box center [259, 160] width 27 height 5
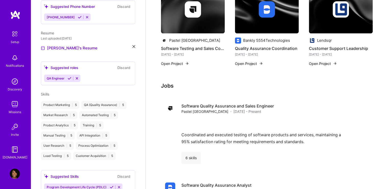
scroll to position [196, 0]
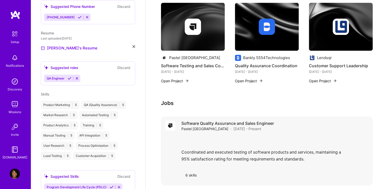
click at [249, 127] on div "Software Quality Assurance and Sales Engineer Pastel [GEOGRAPHIC_DATA] · [DATE]…" at bounding box center [274, 151] width 187 height 61
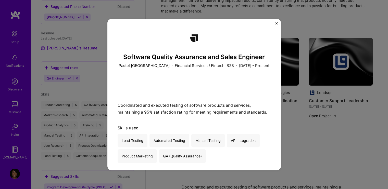
scroll to position [3, 0]
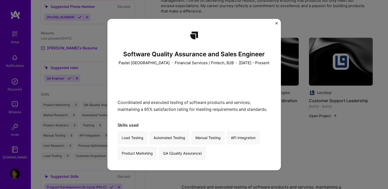
click at [274, 22] on div "Software Quality Assurance and Sales Engineer Pastel [GEOGRAPHIC_DATA] · Financ…" at bounding box center [193, 94] width 173 height 151
click at [275, 24] on img "Close" at bounding box center [276, 23] width 3 height 3
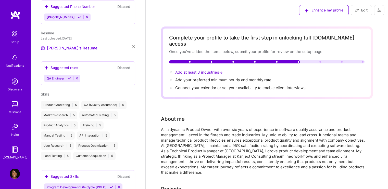
click at [186, 70] on span "Add at least 3 industries →" at bounding box center [199, 72] width 48 height 5
select select "US"
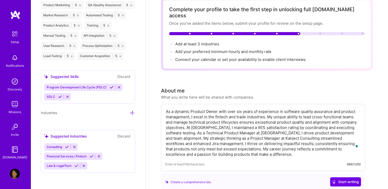
scroll to position [29, 0]
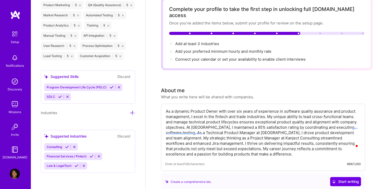
click at [115, 165] on div "Consulting Financial Services / Fintech Law & LegalTech" at bounding box center [88, 156] width 88 height 26
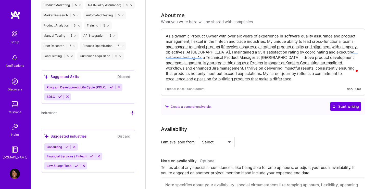
scroll to position [0, 0]
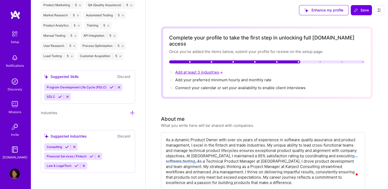
click at [202, 70] on span "Add at least 3 industries →" at bounding box center [199, 72] width 48 height 5
click at [199, 63] on div "Complete your profile to take the first step in unlocking full [DOMAIN_NAME] ac…" at bounding box center [266, 63] width 195 height 56
click at [201, 70] on span "Add at least 3 industries →" at bounding box center [199, 72] width 48 height 5
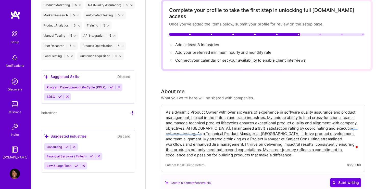
scroll to position [28, 0]
click at [89, 156] on icon at bounding box center [91, 156] width 4 height 4
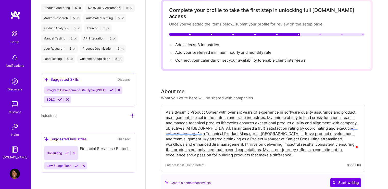
click at [66, 147] on div "Edit photo [PERSON_NAME] Product Owner 8 Years Experience Location This is the …" at bounding box center [88, 94] width 115 height 189
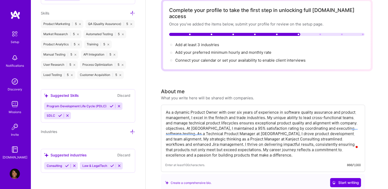
scroll to position [428, 0]
click at [68, 166] on icon at bounding box center [67, 166] width 4 height 4
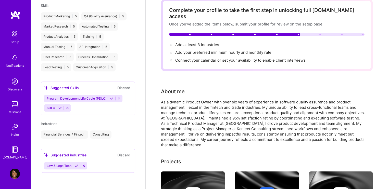
scroll to position [228, 0]
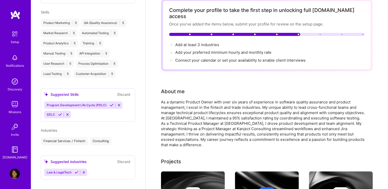
click at [74, 170] on icon at bounding box center [76, 172] width 4 height 4
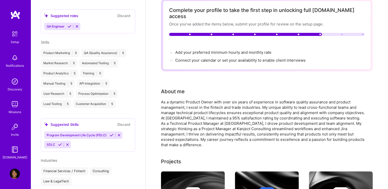
scroll to position [208, 0]
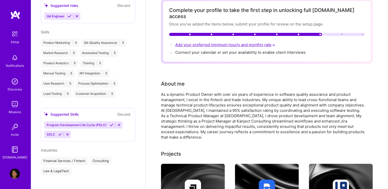
click at [210, 42] on span "Add your preferred minimum hourly and monthly rate →" at bounding box center [225, 44] width 101 height 5
select select "US"
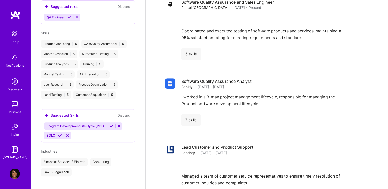
scroll to position [207, 0]
click at [110, 124] on icon at bounding box center [112, 126] width 4 height 4
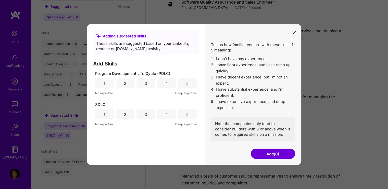
click at [183, 85] on div "5" at bounding box center [187, 83] width 19 height 10
click at [184, 110] on div "5" at bounding box center [187, 114] width 19 height 10
click at [264, 156] on button "Add (2)" at bounding box center [272, 154] width 44 height 10
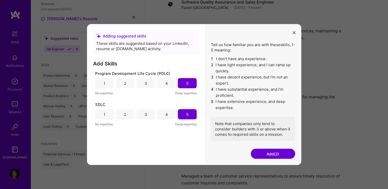
scroll to position [169, 0]
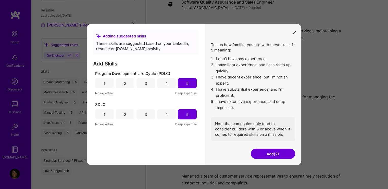
click at [288, 151] on button "Add (2)" at bounding box center [272, 154] width 44 height 10
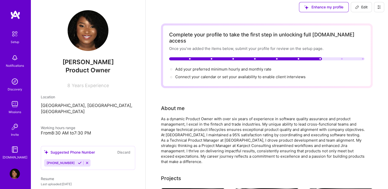
scroll to position [0, 0]
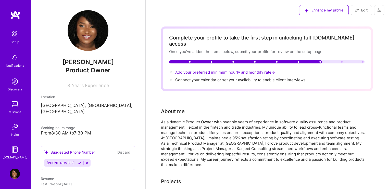
click at [203, 70] on span "Add your preferred minimum hourly and monthly rate →" at bounding box center [225, 72] width 101 height 5
select select "US"
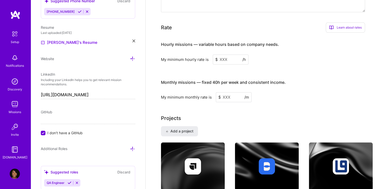
scroll to position [310, 0]
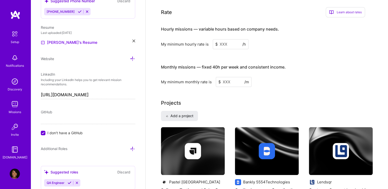
click at [232, 39] on input at bounding box center [230, 44] width 36 height 10
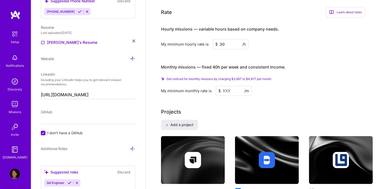
type input "30"
click at [225, 86] on input at bounding box center [234, 91] width 36 height 10
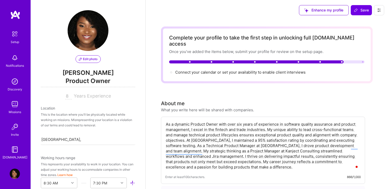
select select "US"
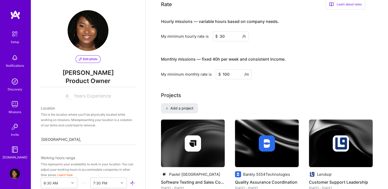
scroll to position [233, 0]
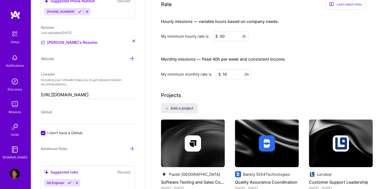
type input "1"
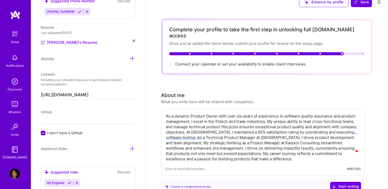
scroll to position [6, 0]
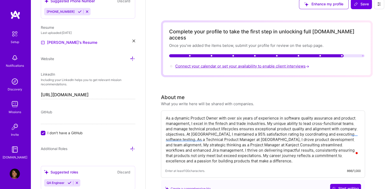
type input "3000"
click at [218, 64] on span "Connect your calendar or set your availability to enable client interviews →" at bounding box center [242, 66] width 135 height 5
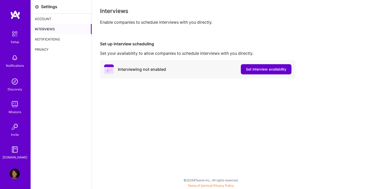
click at [259, 71] on span "Set interview availability" at bounding box center [266, 69] width 41 height 5
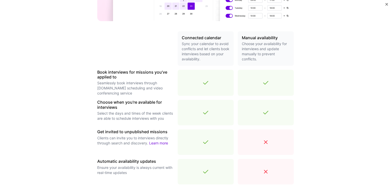
scroll to position [168, 0]
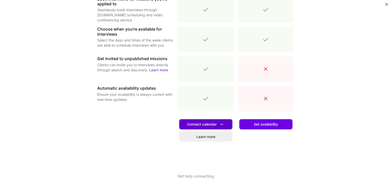
click at [194, 128] on button "Connect calendar" at bounding box center [205, 124] width 53 height 10
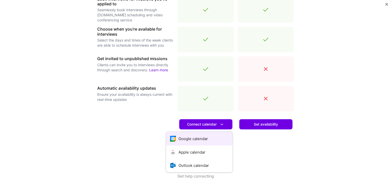
click at [191, 134] on button "Google calendar" at bounding box center [199, 139] width 66 height 14
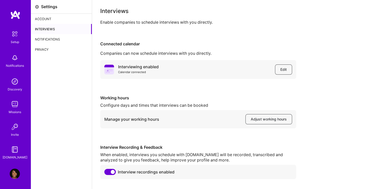
click at [16, 34] on img at bounding box center [14, 34] width 11 height 11
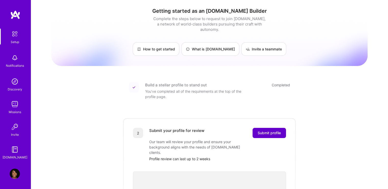
click at [263, 131] on button "Submit profile" at bounding box center [268, 133] width 33 height 10
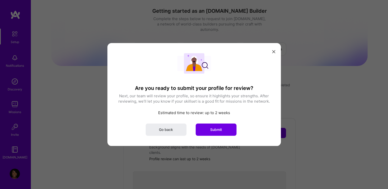
click at [225, 120] on div "Are you ready to submit your profile for review? Next, our team will review you…" at bounding box center [193, 94] width 153 height 83
click at [225, 123] on div "Are you ready to submit your profile for review? Next, our team will review you…" at bounding box center [193, 94] width 153 height 83
click at [225, 125] on button "Submit" at bounding box center [215, 130] width 41 height 12
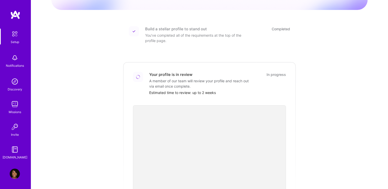
scroll to position [46, 0]
